Goal: Transaction & Acquisition: Purchase product/service

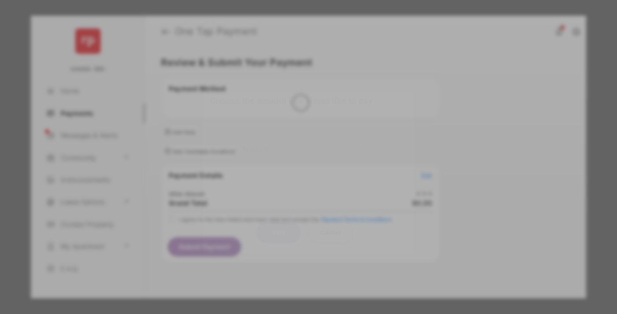
click at [292, 141] on div "Other Amount" at bounding box center [292, 148] width 143 height 15
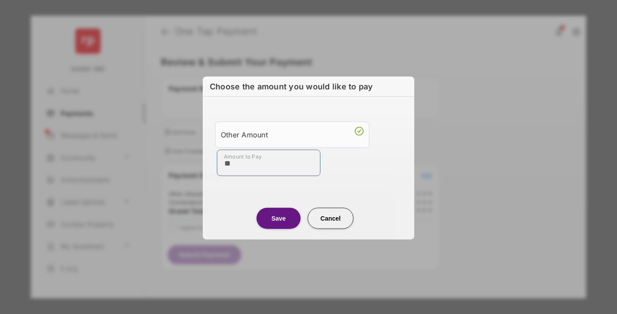
type input "**"
click at [279, 218] on button "Save" at bounding box center [278, 218] width 44 height 21
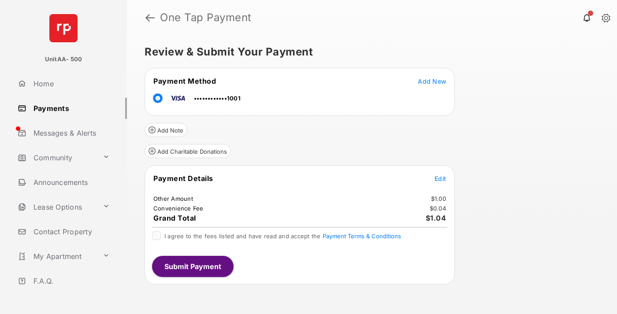
click at [440, 178] on span "Edit" at bounding box center [440, 178] width 11 height 7
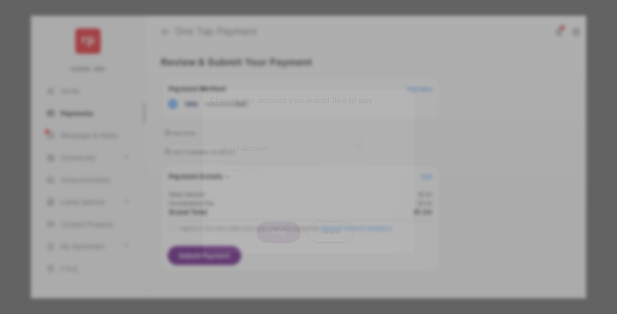
click at [279, 230] on button "Save" at bounding box center [278, 232] width 44 height 21
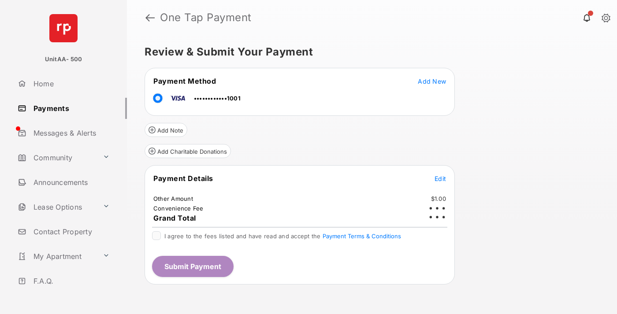
click at [192, 266] on button "Submit Payment" at bounding box center [193, 266] width 82 height 21
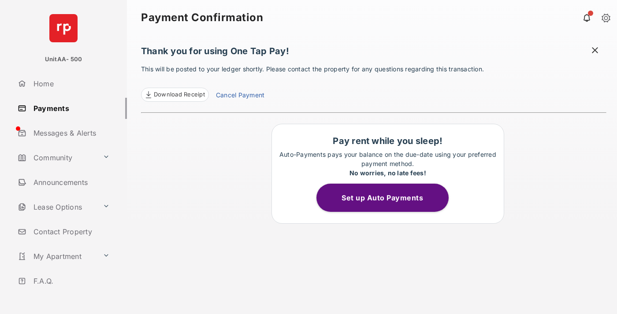
click at [69, 108] on link "Payments" at bounding box center [70, 108] width 113 height 21
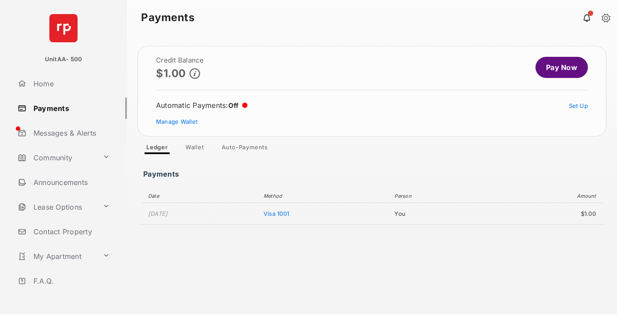
click at [558, 67] on link "Pay Now" at bounding box center [561, 67] width 52 height 21
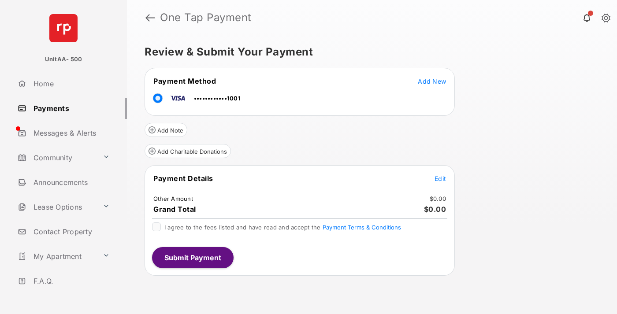
click at [440, 178] on span "Edit" at bounding box center [440, 178] width 11 height 7
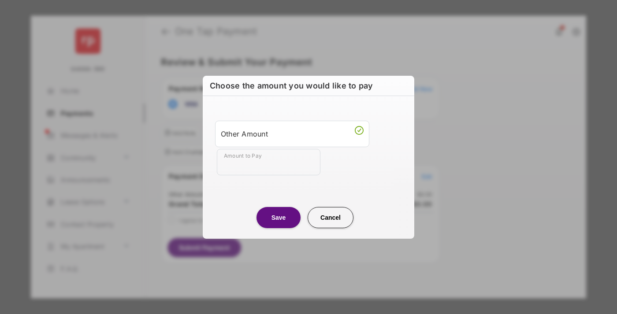
click at [292, 134] on div "Other Amount" at bounding box center [292, 133] width 143 height 15
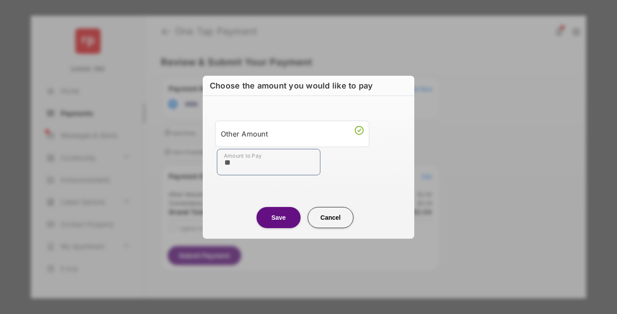
type input "**"
click at [279, 217] on button "Save" at bounding box center [278, 217] width 44 height 21
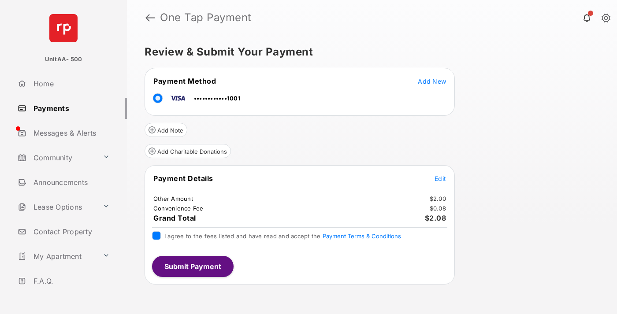
click at [192, 266] on button "Submit Payment" at bounding box center [193, 266] width 82 height 21
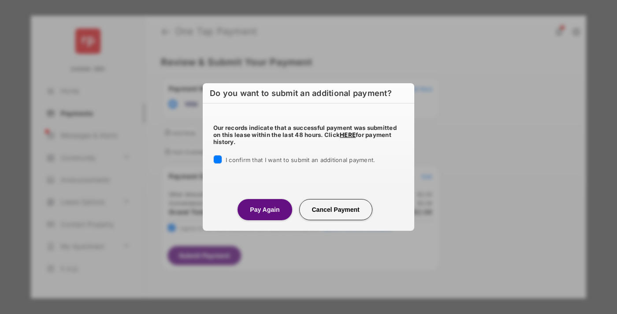
click at [264, 209] on button "Pay Again" at bounding box center [265, 209] width 54 height 21
